Goal: Navigation & Orientation: Find specific page/section

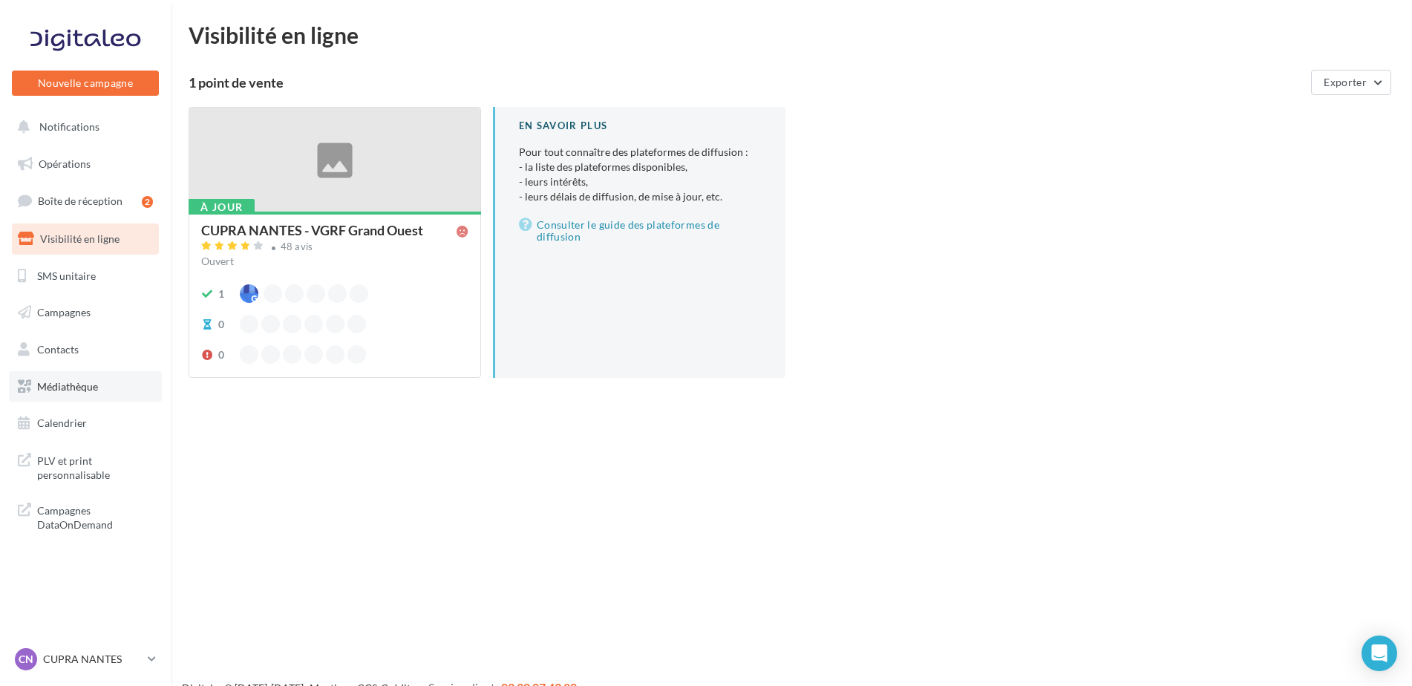
click at [87, 382] on span "Médiathèque" at bounding box center [67, 386] width 61 height 13
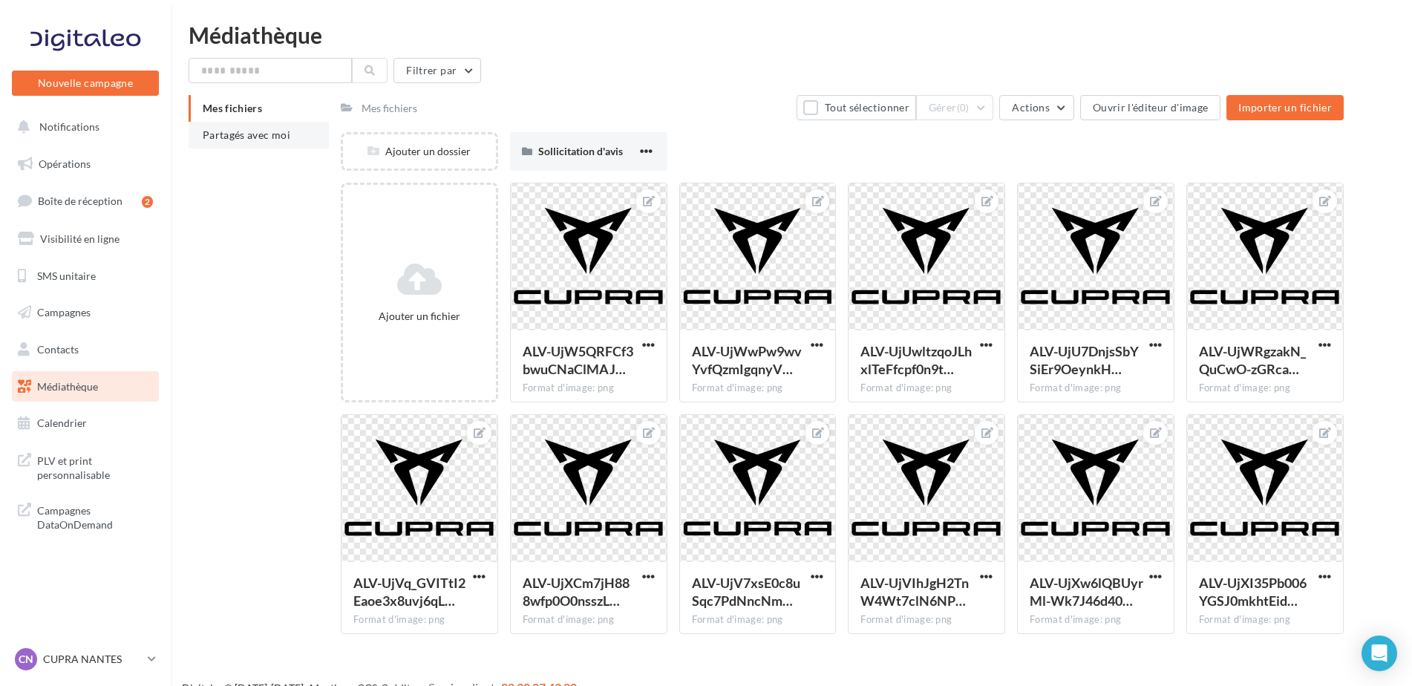
click at [259, 143] on li "Partagés avec moi" at bounding box center [259, 135] width 140 height 27
